Goal: Information Seeking & Learning: Learn about a topic

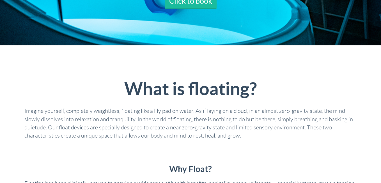
scroll to position [108, 0]
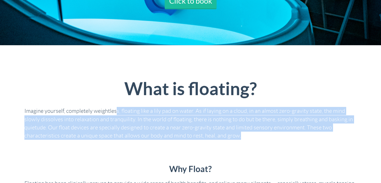
drag, startPoint x: 113, startPoint y: 110, endPoint x: 213, endPoint y: 134, distance: 103.1
click at [213, 134] on p "Imagine yourself, completely weightless, floating like a lily pad on water. As …" at bounding box center [190, 123] width 333 height 33
drag, startPoint x: 213, startPoint y: 134, endPoint x: 186, endPoint y: 129, distance: 27.9
click at [186, 129] on p "Imagine yourself, completely weightless, floating like a lily pad on water. As …" at bounding box center [190, 123] width 333 height 33
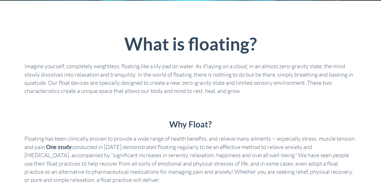
scroll to position [0, 0]
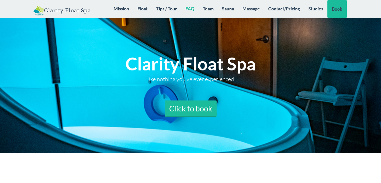
click at [182, 12] on link "FAQ" at bounding box center [189, 8] width 17 height 17
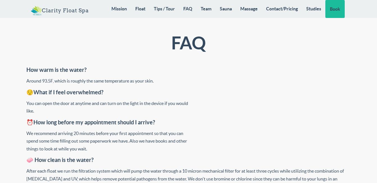
scroll to position [119, 0]
click at [189, 8] on link "FAQ" at bounding box center [187, 8] width 17 height 17
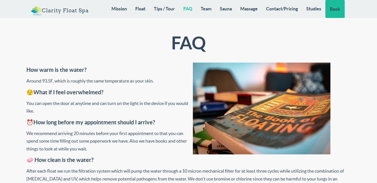
scroll to position [3177, 0]
click at [283, 9] on link "Contact/Pricing" at bounding box center [282, 8] width 40 height 17
drag, startPoint x: 79, startPoint y: 115, endPoint x: 151, endPoint y: 143, distance: 77.1
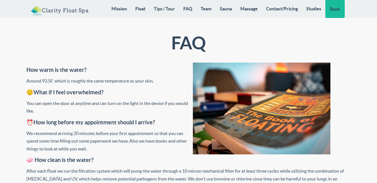
drag, startPoint x: 151, startPoint y: 143, endPoint x: 135, endPoint y: 147, distance: 16.8
drag, startPoint x: 110, startPoint y: 129, endPoint x: 162, endPoint y: 150, distance: 56.8
